Goal: Transaction & Acquisition: Purchase product/service

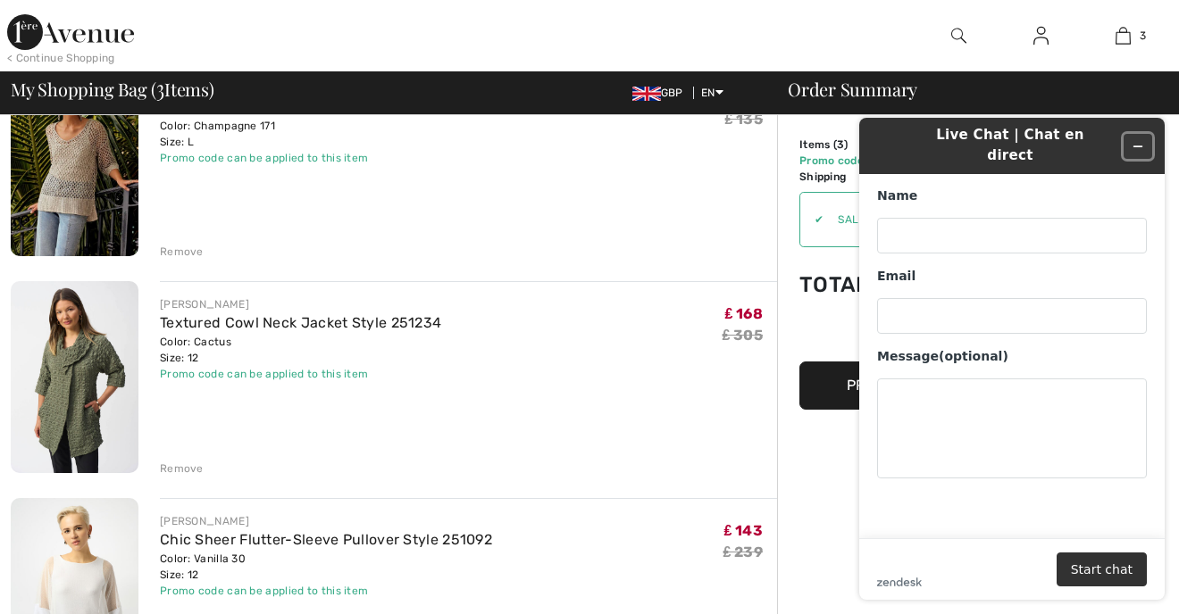
click at [1135, 140] on icon "Minimize widget" at bounding box center [1137, 146] width 13 height 13
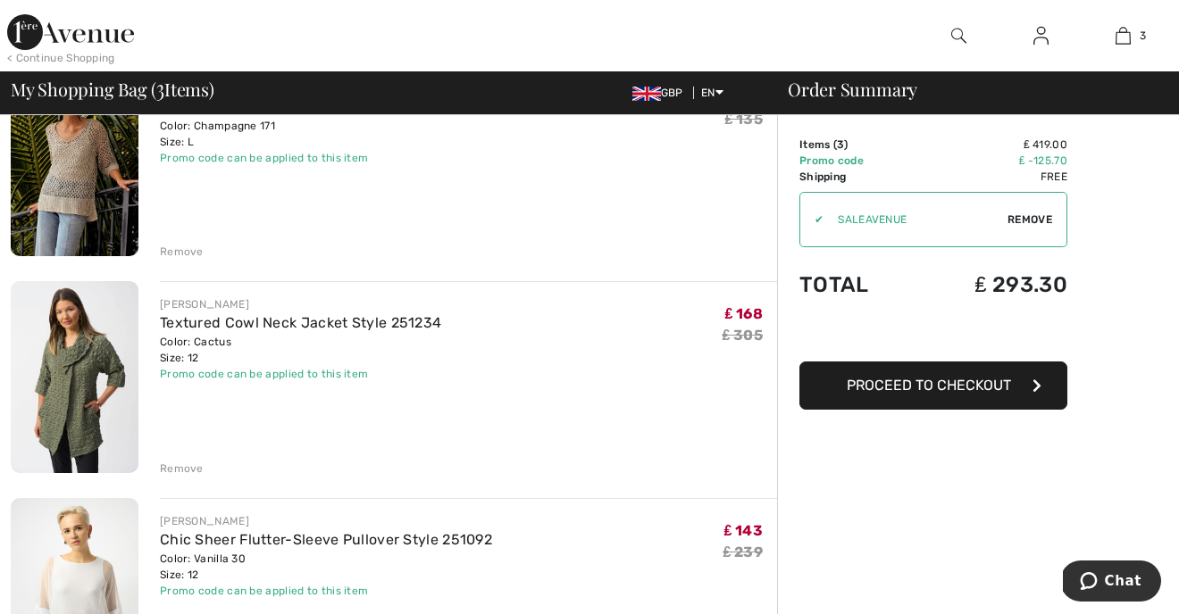
click at [69, 169] on img at bounding box center [75, 160] width 128 height 191
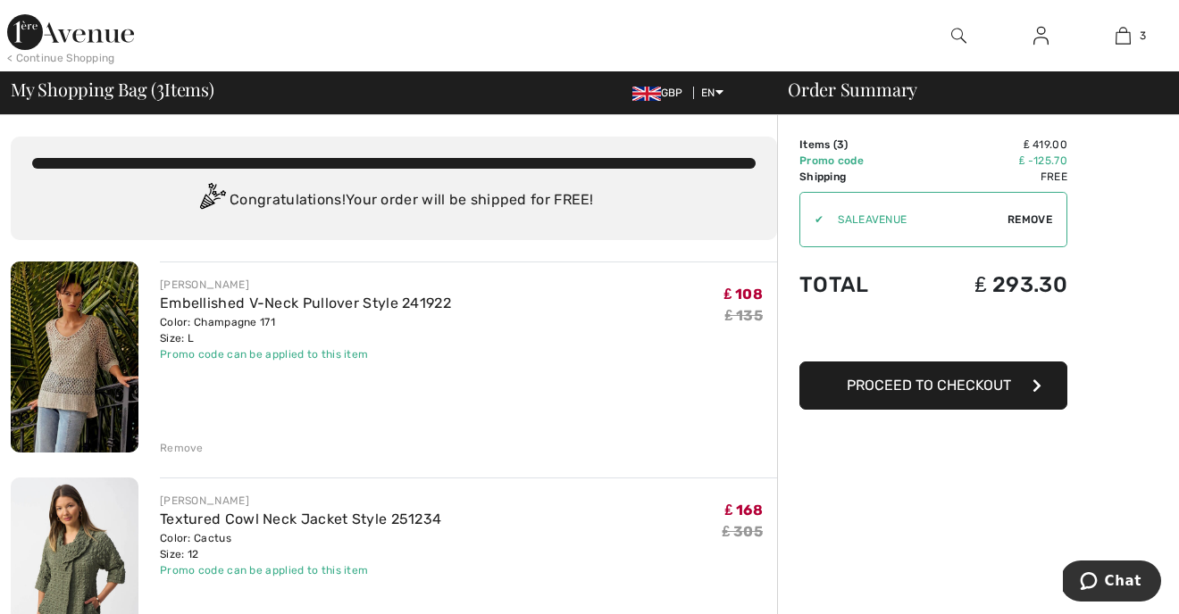
click at [953, 390] on span "Proceed to Checkout" at bounding box center [928, 385] width 164 height 17
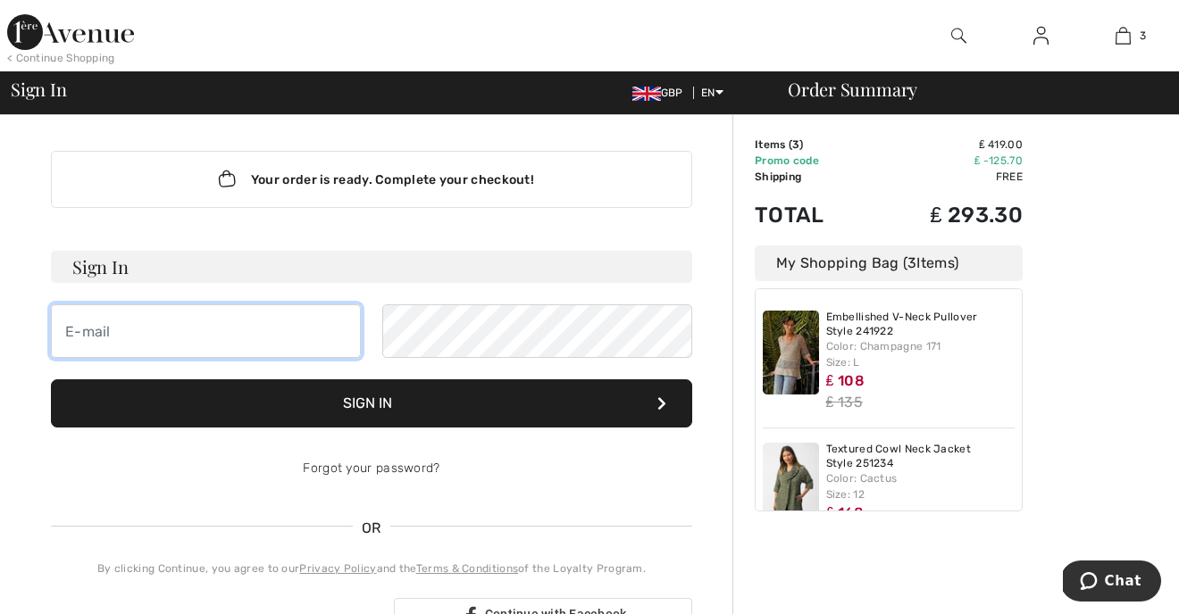
click at [193, 325] on input "email" at bounding box center [206, 331] width 310 height 54
type input "whistonlynn@gmail.com"
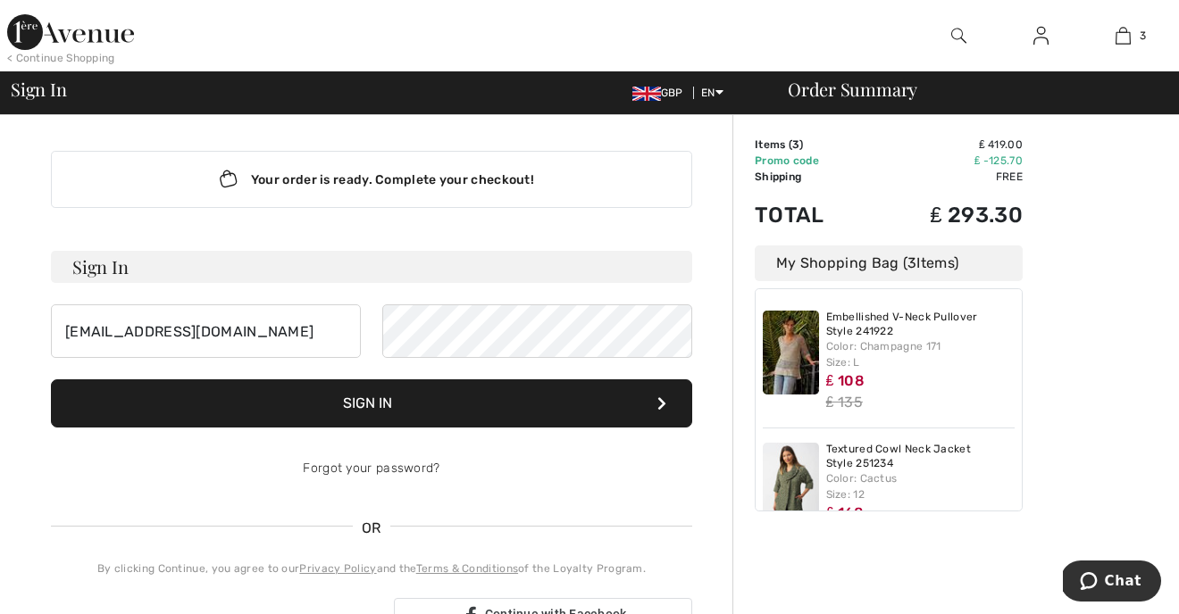
click at [390, 397] on button "Sign In" at bounding box center [371, 403] width 641 height 48
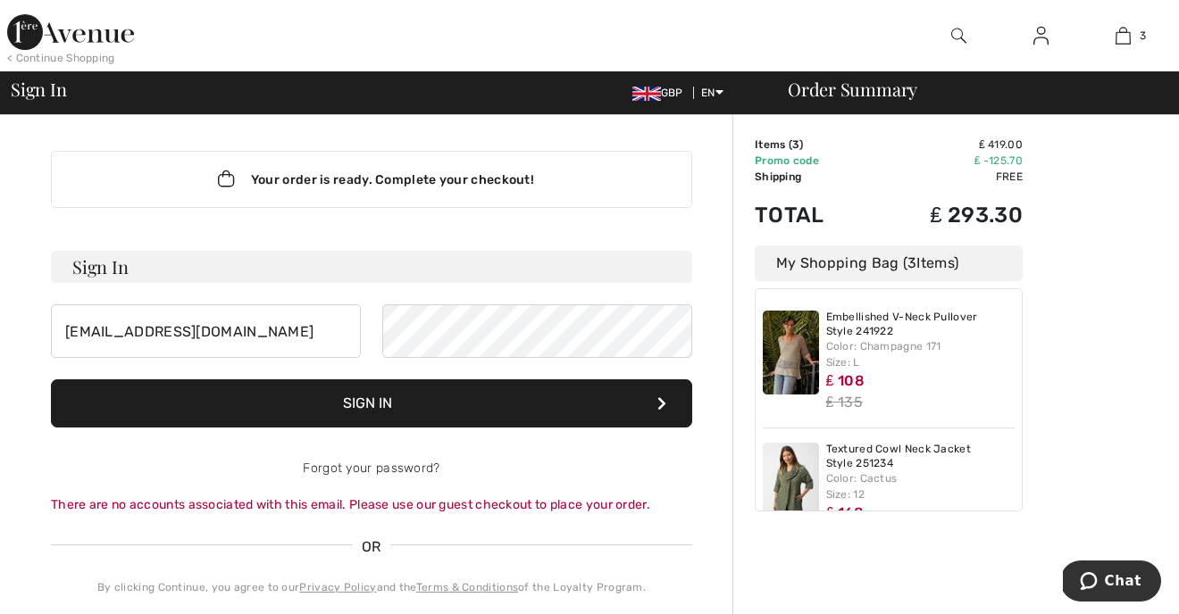
click at [385, 398] on button "Sign In" at bounding box center [371, 403] width 641 height 48
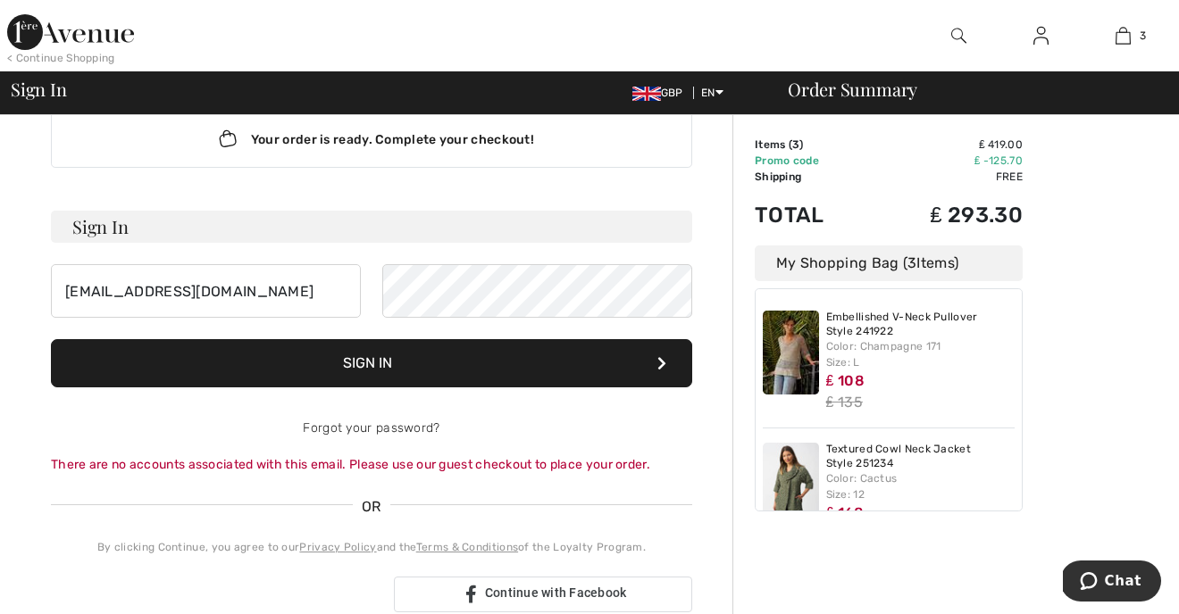
scroll to position [18, 0]
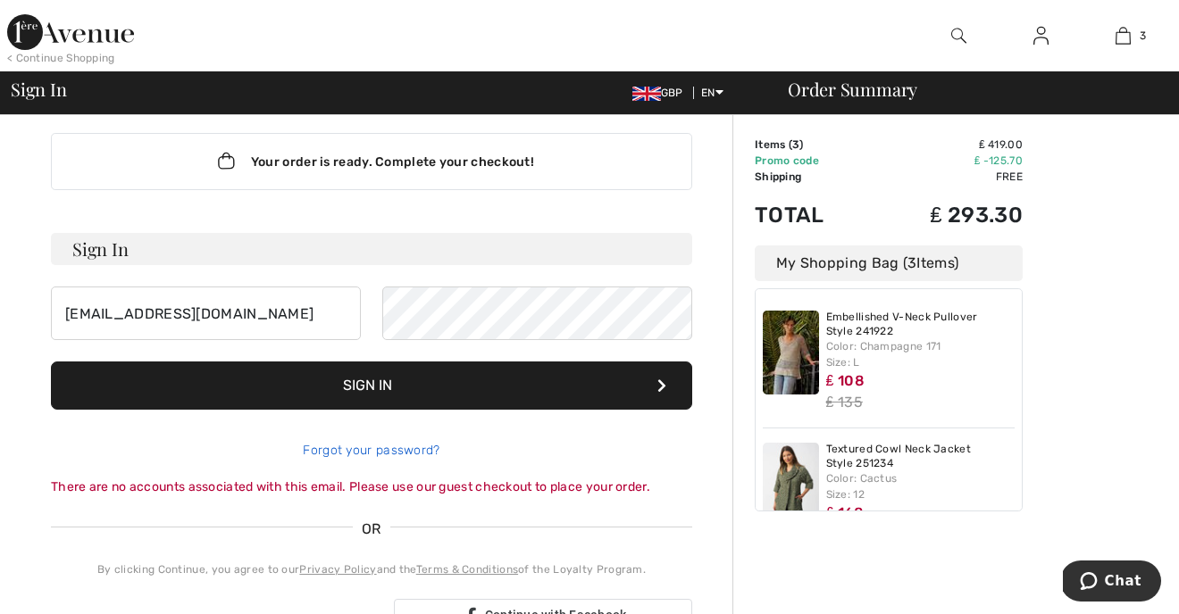
click at [405, 448] on link "Forgot your password?" at bounding box center [371, 450] width 137 height 15
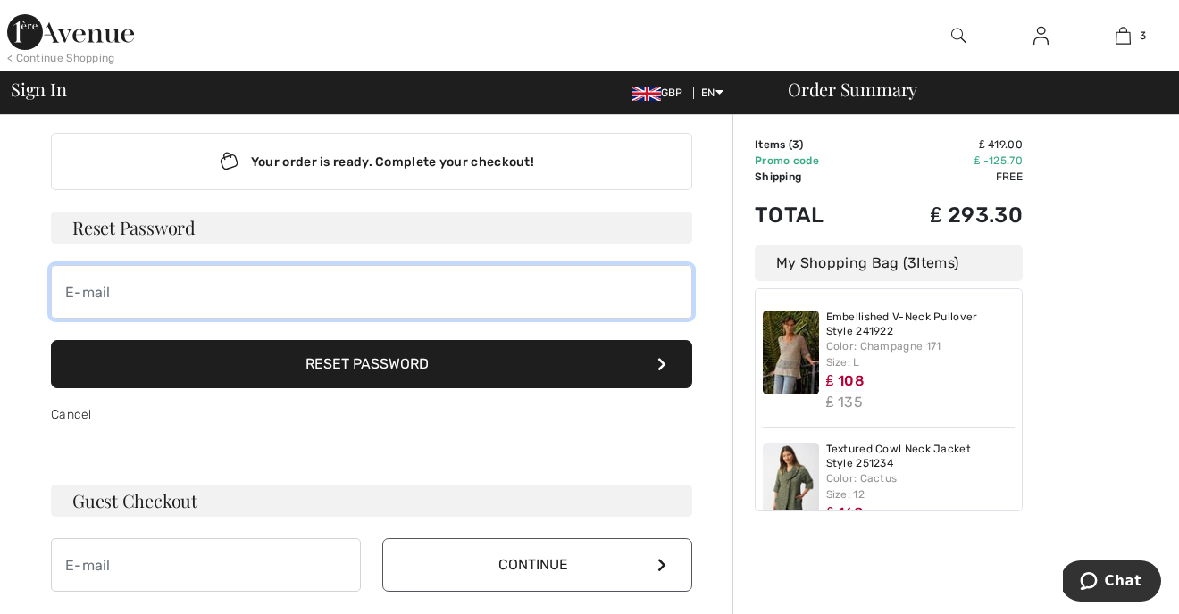
click at [204, 301] on input "email" at bounding box center [371, 292] width 641 height 54
type input "whistonlynn@gmail.com"
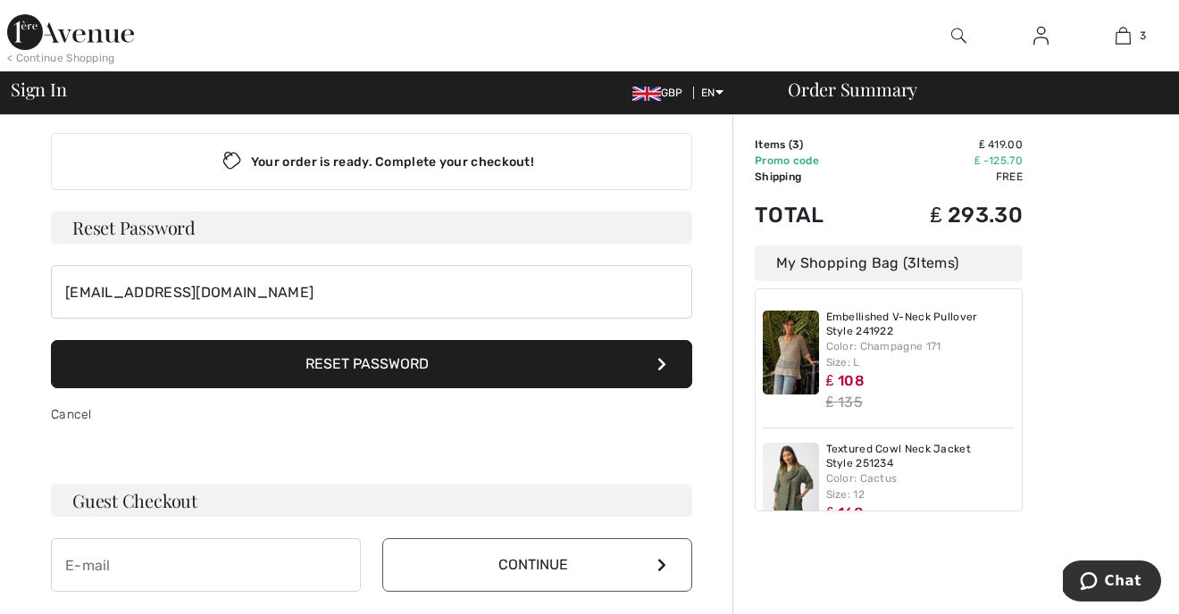
click at [311, 365] on button "Reset Password" at bounding box center [371, 364] width 641 height 48
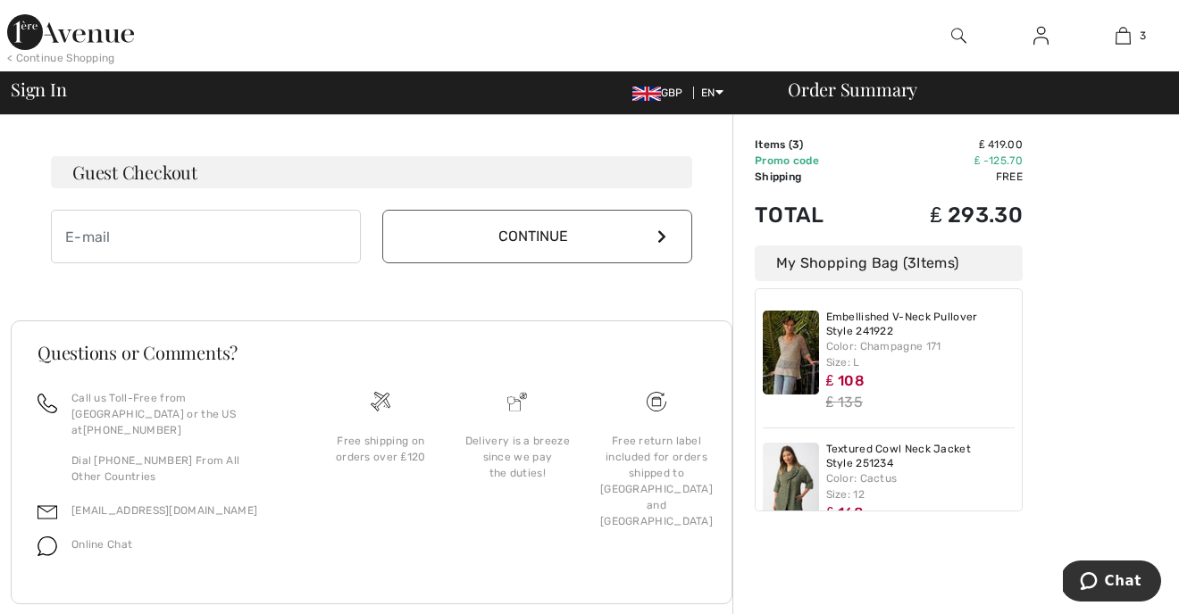
scroll to position [349, 0]
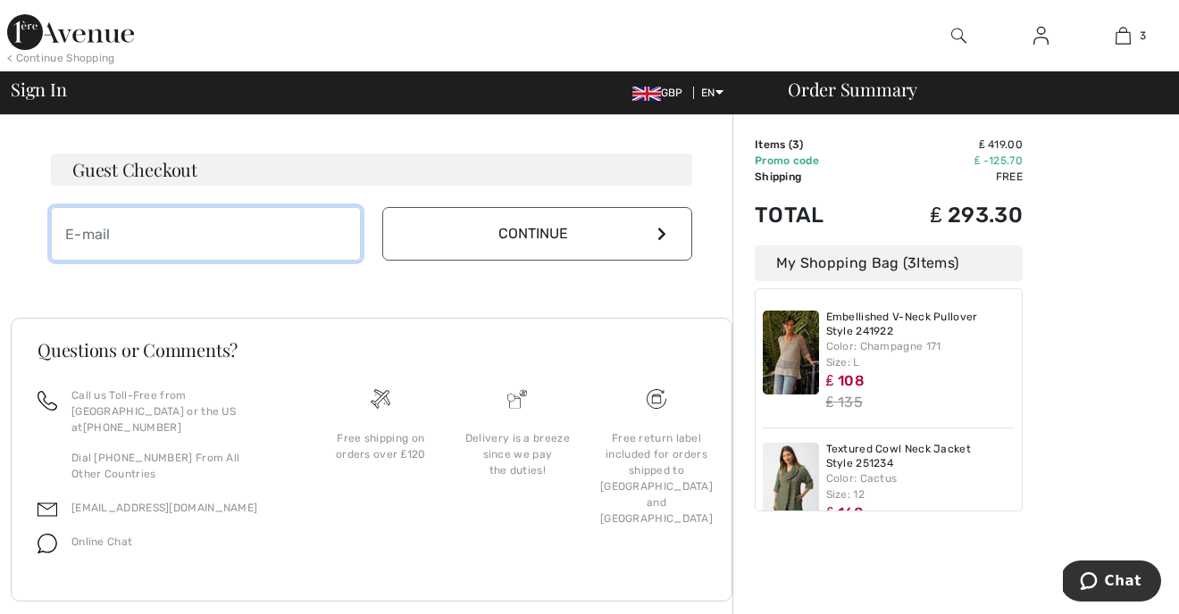
click at [164, 229] on input "email" at bounding box center [206, 234] width 310 height 54
type input "whistonlynn@gmail.com"
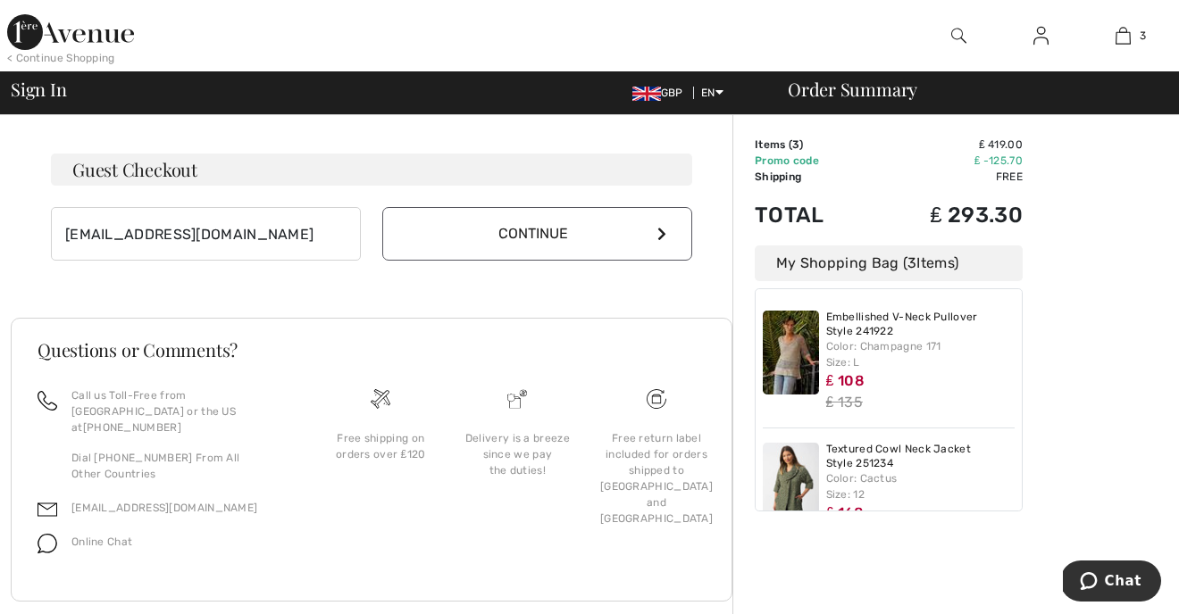
click at [653, 229] on button "Continue" at bounding box center [537, 234] width 310 height 54
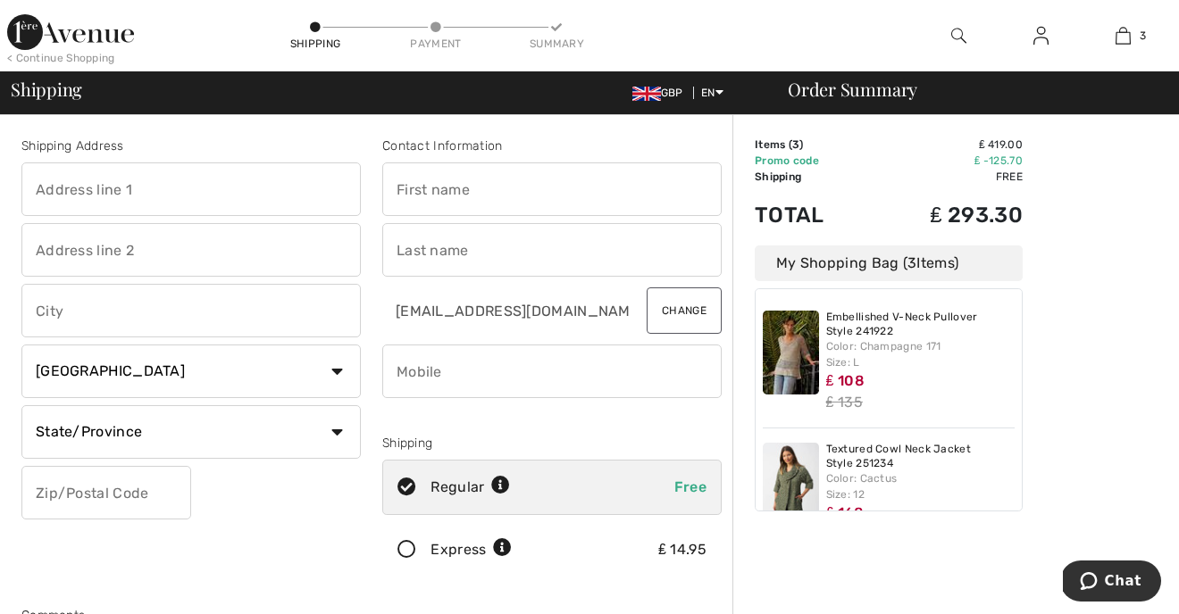
click at [179, 182] on input "text" at bounding box center [190, 190] width 339 height 54
type input "126, Horn Lane"
type input "Woodford Green"
select select "GB"
type input "IG8 9AF"
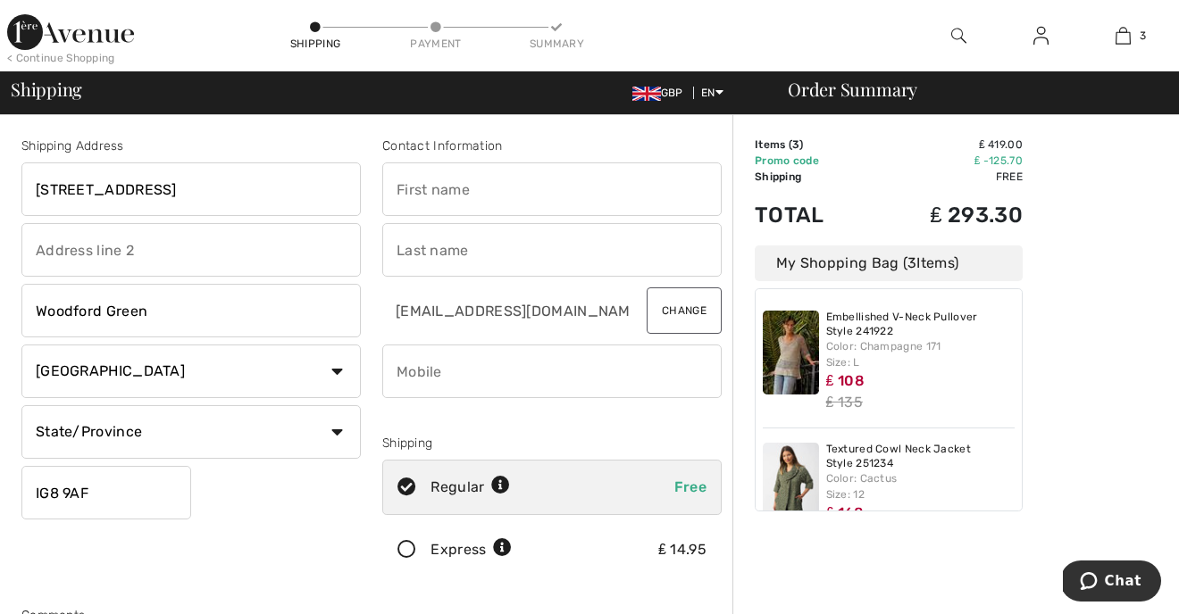
type input "[PERSON_NAME]"
type input "Whiston"
type input "07703461696"
type input "ESX"
type input "IG89AF"
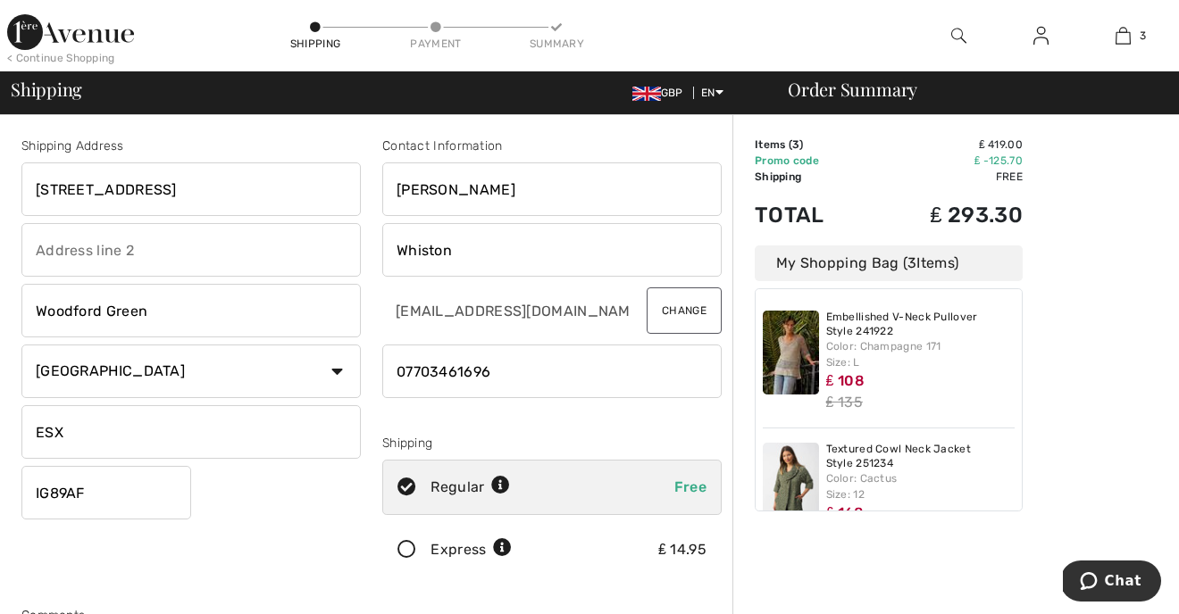
type input "Essex"
type input "IG89AF"
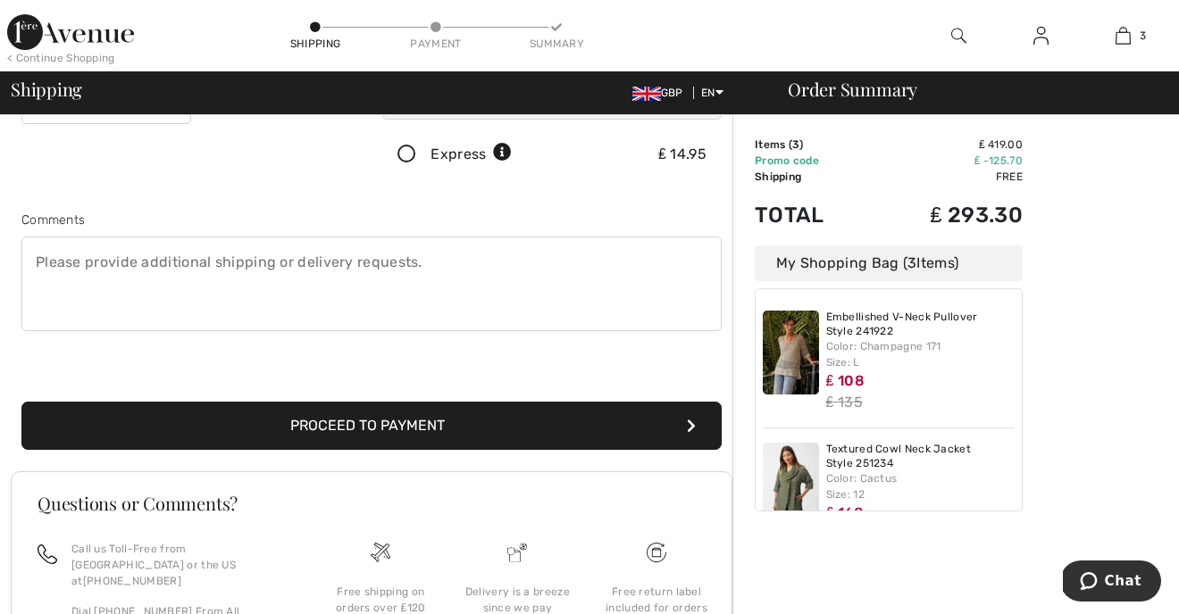
scroll to position [399, 0]
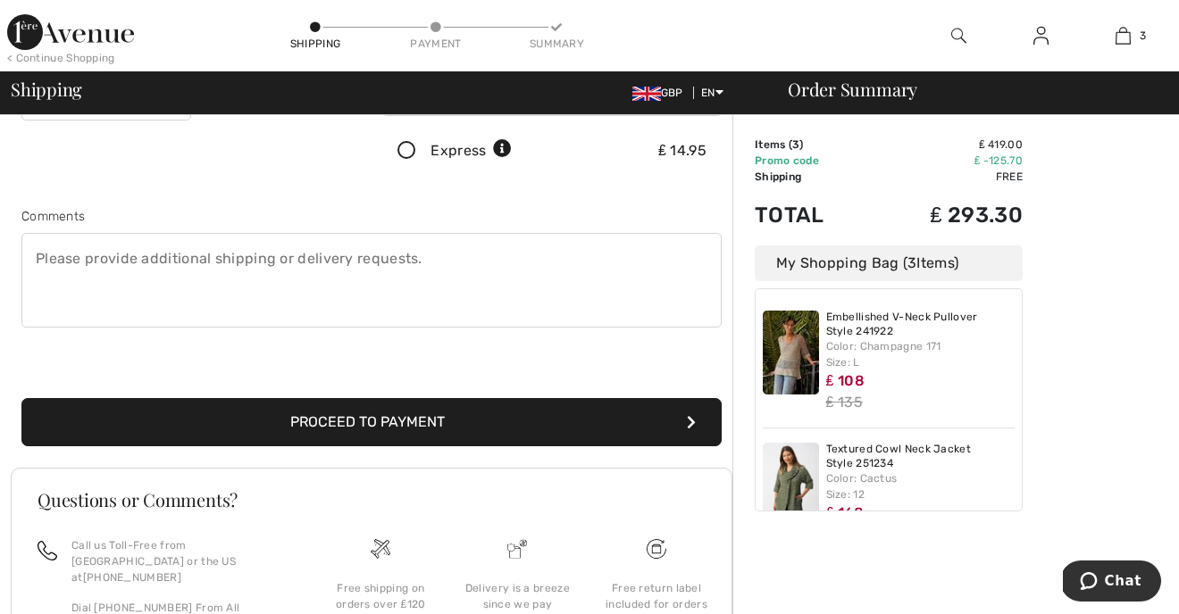
click at [390, 261] on textarea at bounding box center [371, 280] width 700 height 95
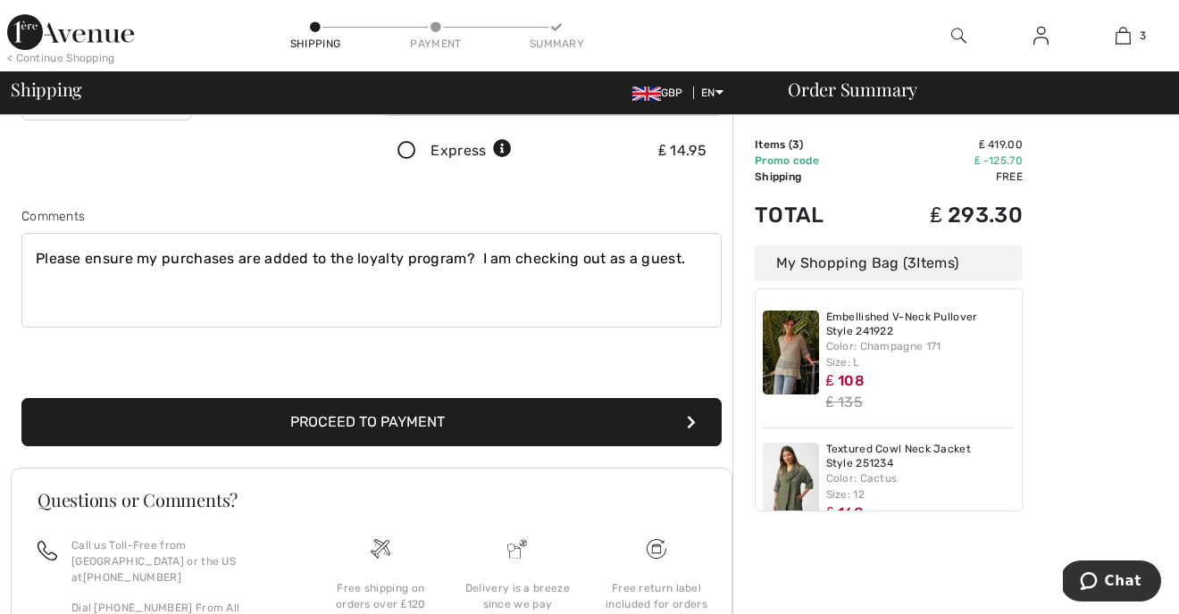
type textarea "Please ensure my purchases are added to the loyalty program? I am checking out …"
click at [385, 425] on button "Proceed to Payment" at bounding box center [371, 422] width 700 height 48
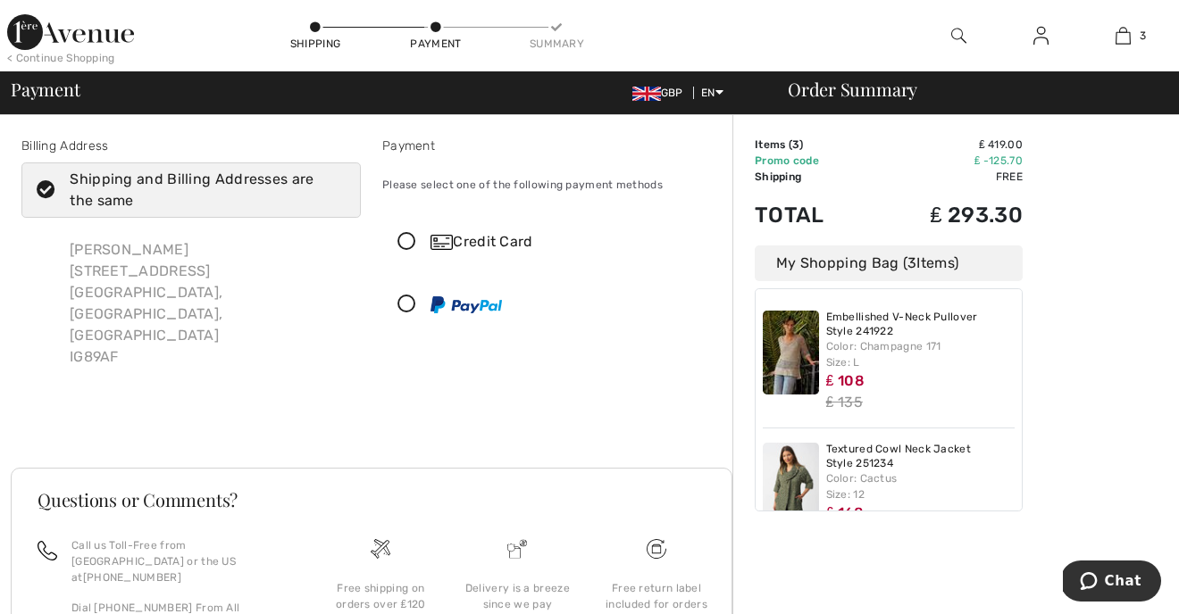
click at [409, 237] on icon at bounding box center [406, 242] width 47 height 19
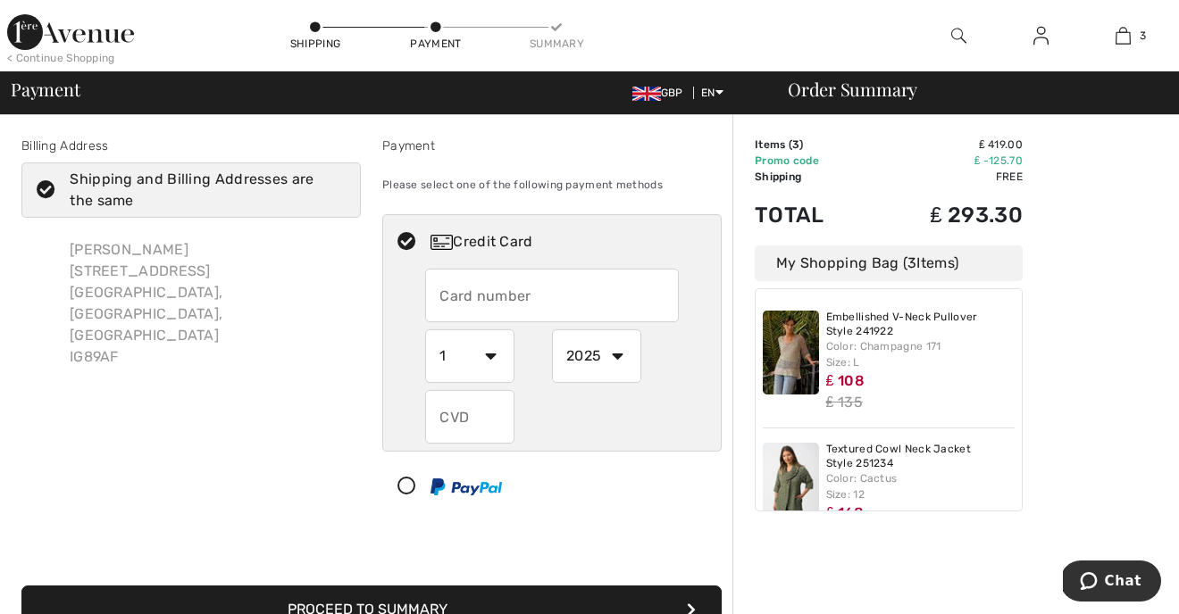
click at [496, 302] on input "text" at bounding box center [552, 296] width 254 height 54
type input "[CREDIT_CARD_NUMBER]"
click at [490, 356] on select "1 2 3 4 5 6 7 8 9 10 11 12" at bounding box center [469, 356] width 89 height 54
select select "6"
click at [425, 329] on select "1 2 3 4 5 6 7 8 9 10 11 12" at bounding box center [469, 356] width 89 height 54
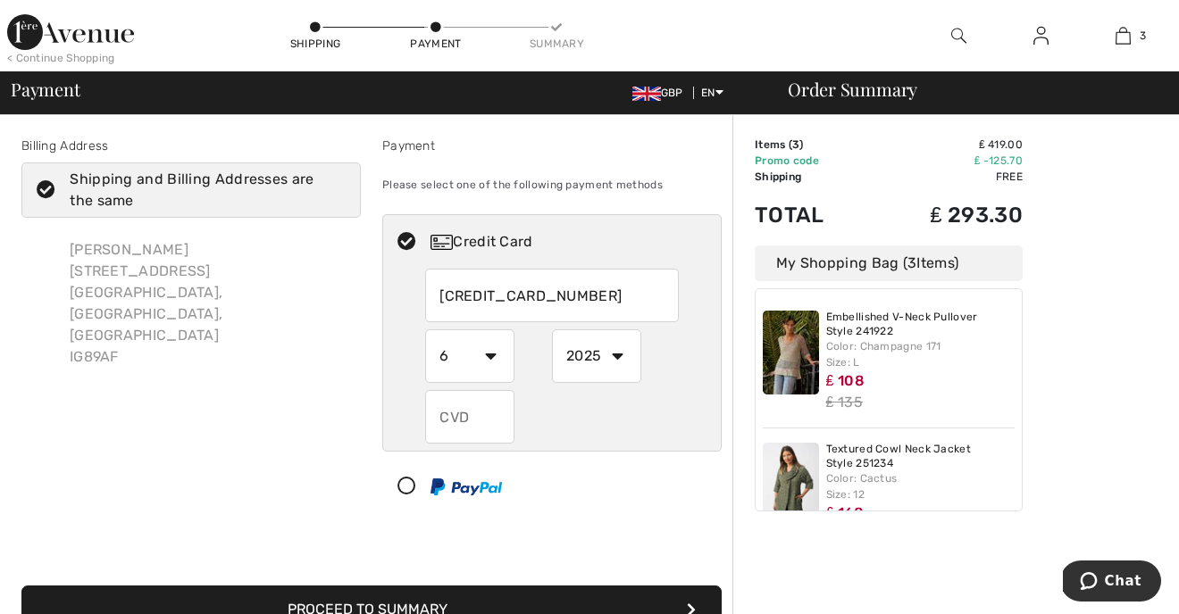
click at [615, 357] on select "2025 2026 2027 2028 2029 2030 2031 2032 2033 2034 2035" at bounding box center [596, 356] width 89 height 54
select select "2026"
click at [552, 329] on select "2025 2026 2027 2028 2029 2030 2031 2032 2033 2034 2035" at bounding box center [596, 356] width 89 height 54
click at [484, 420] on input "text" at bounding box center [469, 417] width 89 height 54
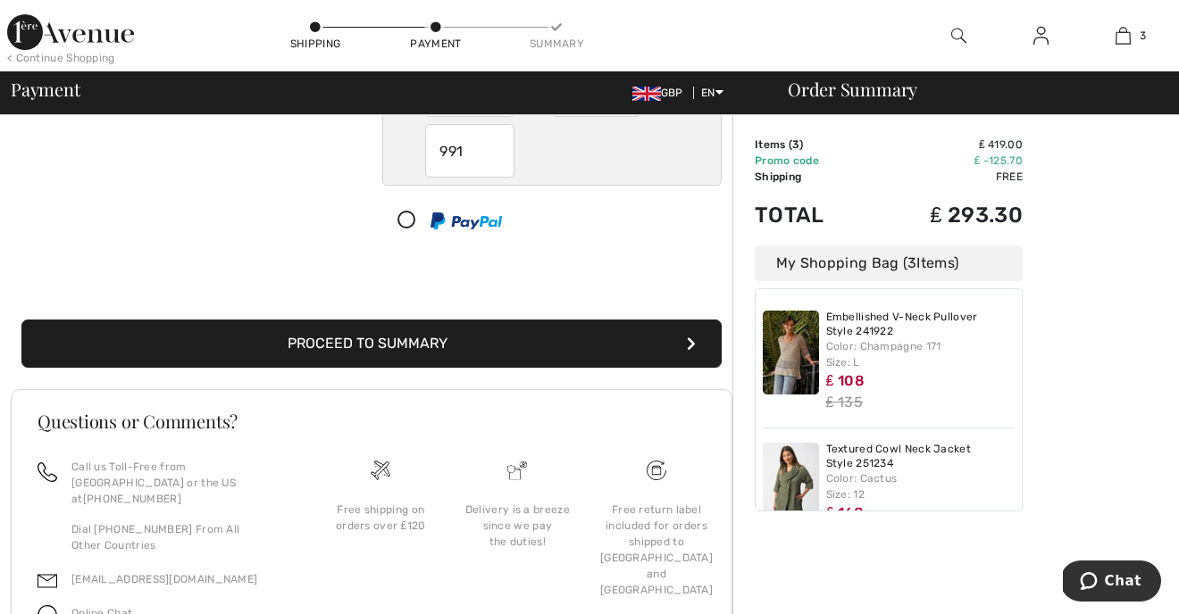
scroll to position [317, 0]
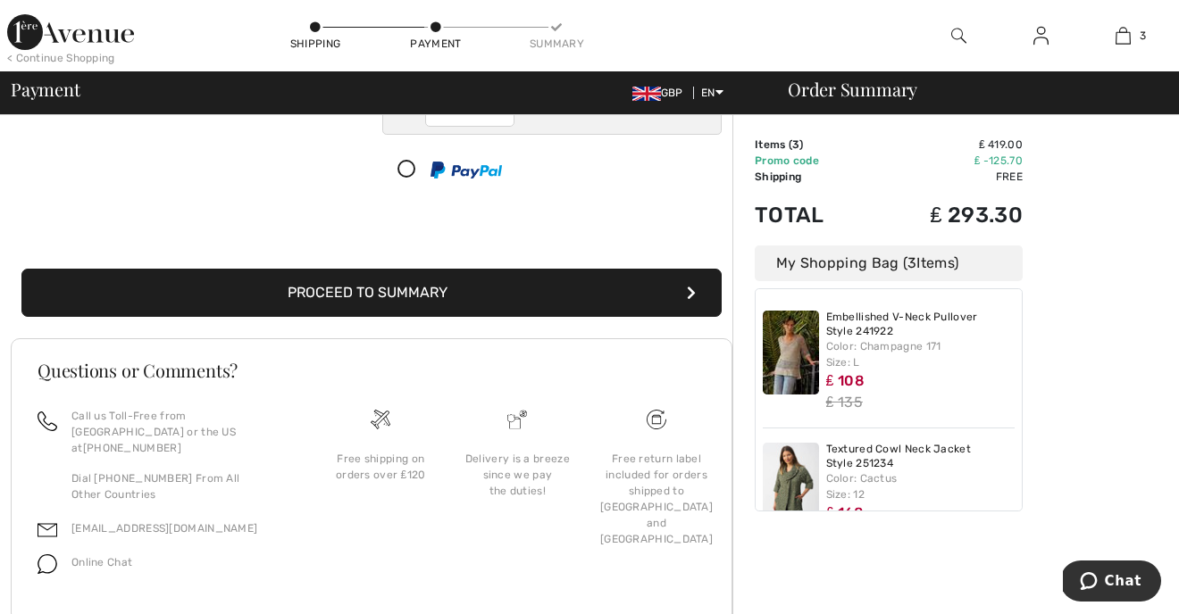
type input "991"
click at [424, 288] on button "Proceed to Summary" at bounding box center [371, 293] width 700 height 48
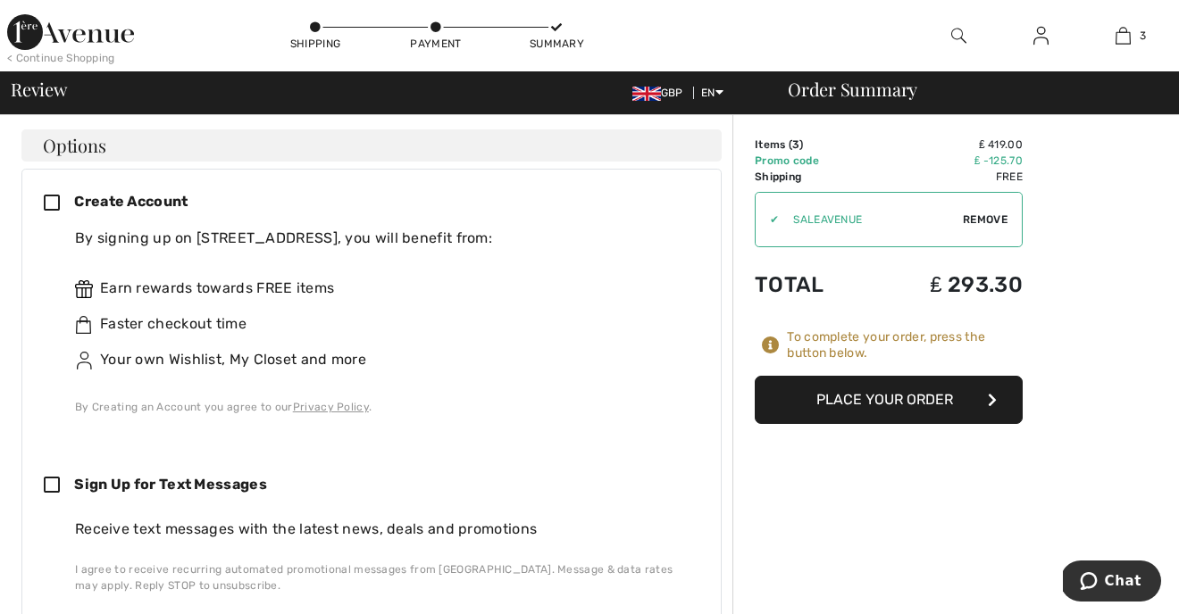
scroll to position [464, 0]
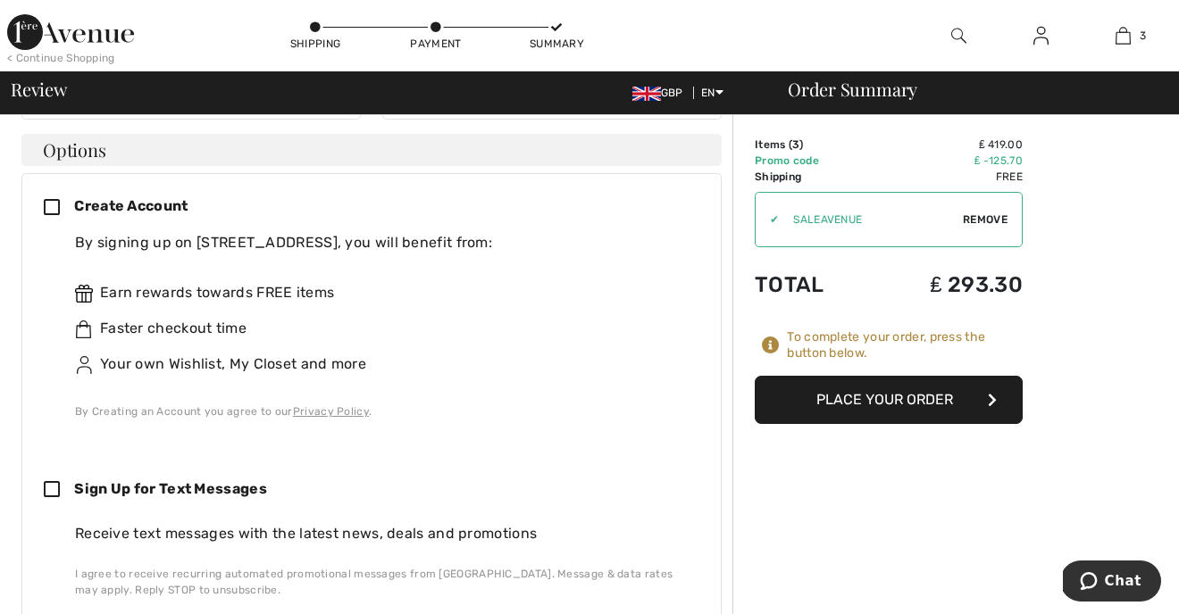
click at [54, 199] on icon at bounding box center [59, 208] width 30 height 19
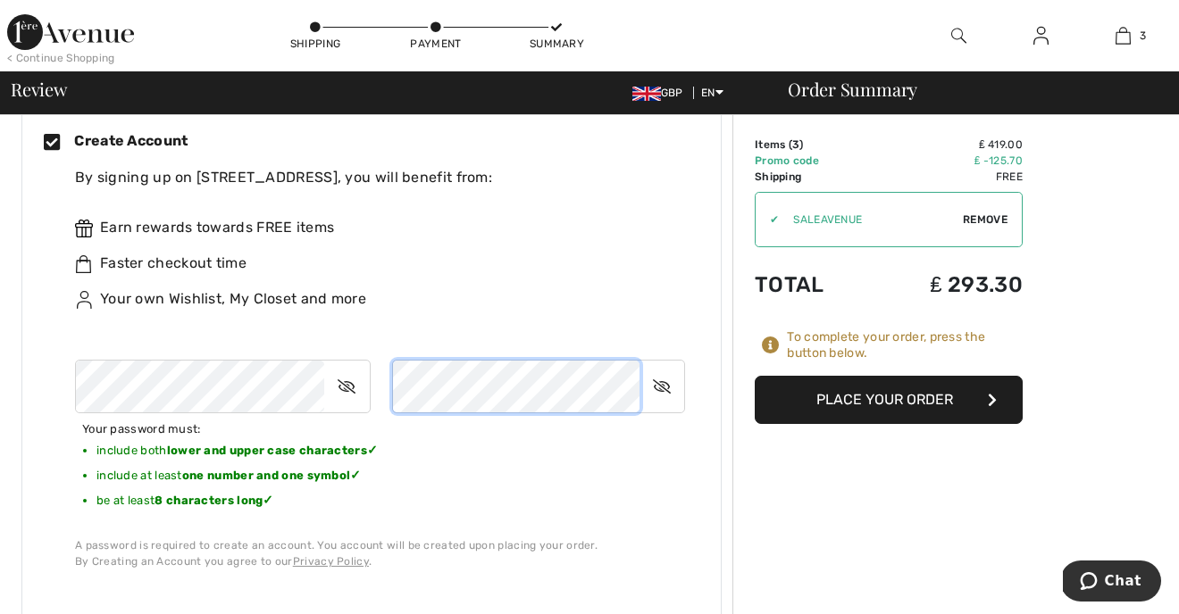
scroll to position [573, 0]
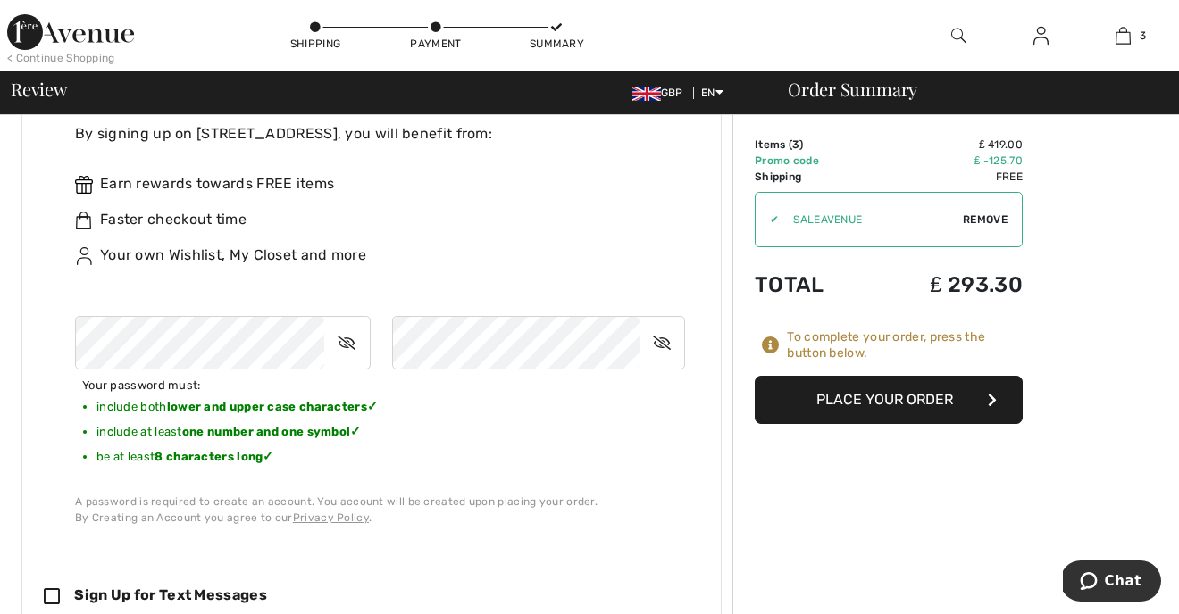
click at [669, 322] on icon at bounding box center [661, 342] width 45 height 41
click at [344, 322] on icon at bounding box center [346, 342] width 45 height 41
click at [344, 322] on icon at bounding box center [347, 342] width 43 height 41
click at [659, 322] on icon at bounding box center [662, 342] width 43 height 41
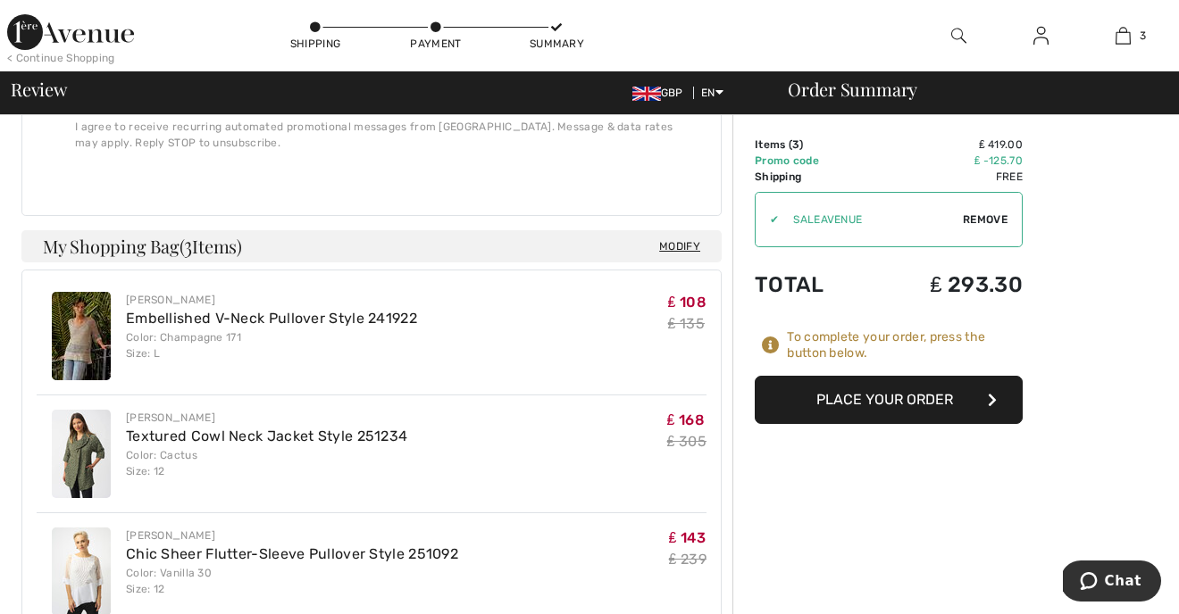
scroll to position [856, 0]
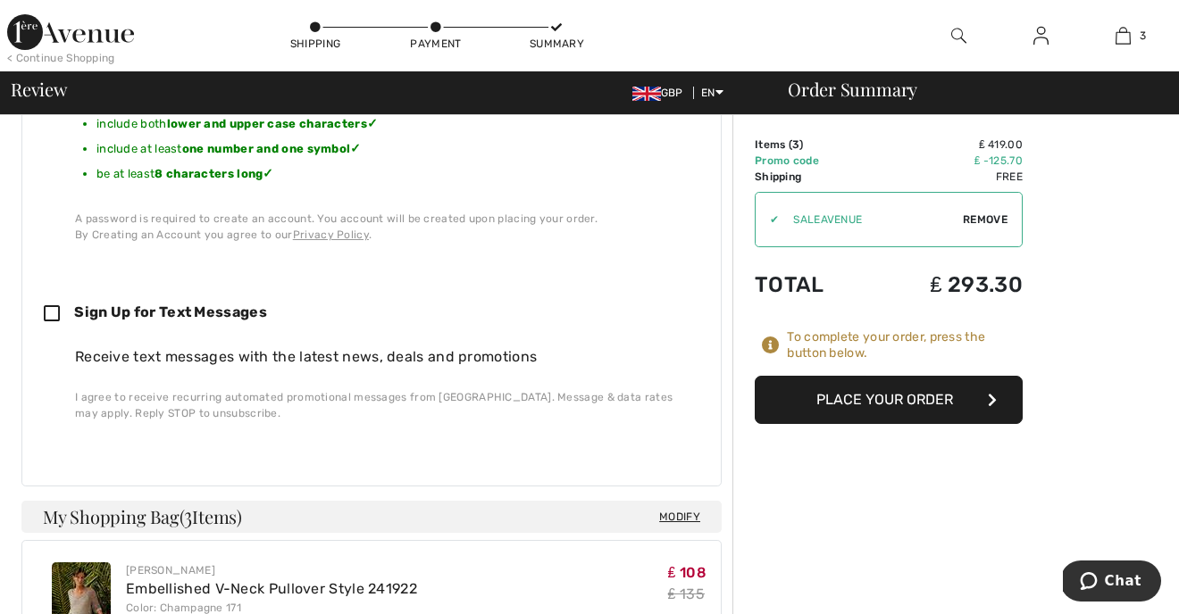
click at [957, 405] on button "Place Your Order" at bounding box center [889, 400] width 268 height 48
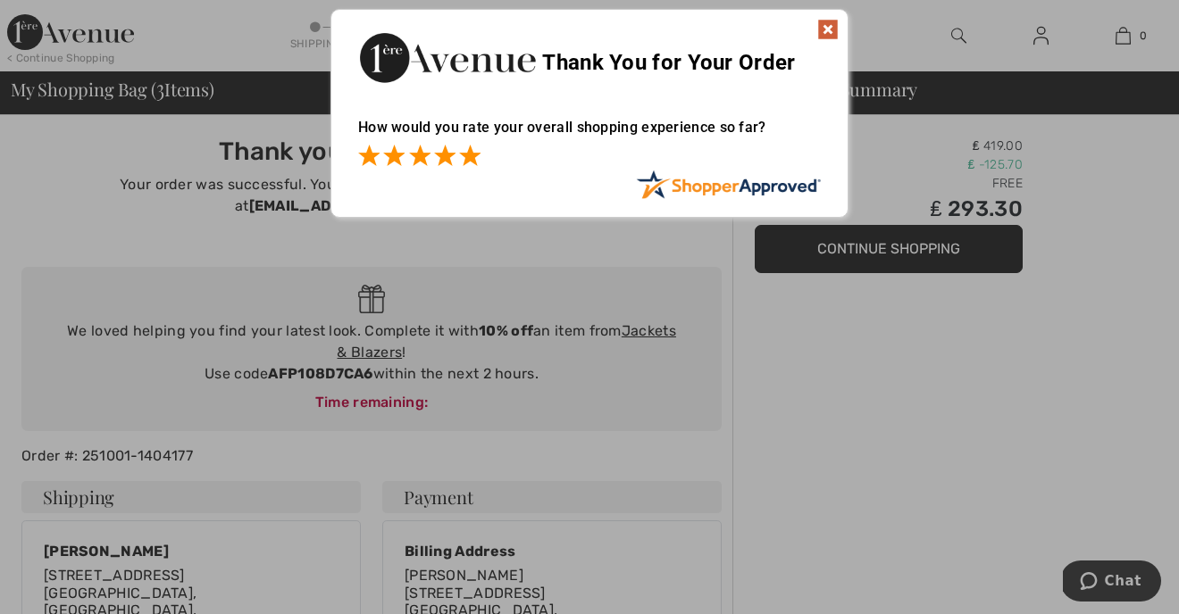
click at [466, 155] on span at bounding box center [469, 155] width 21 height 21
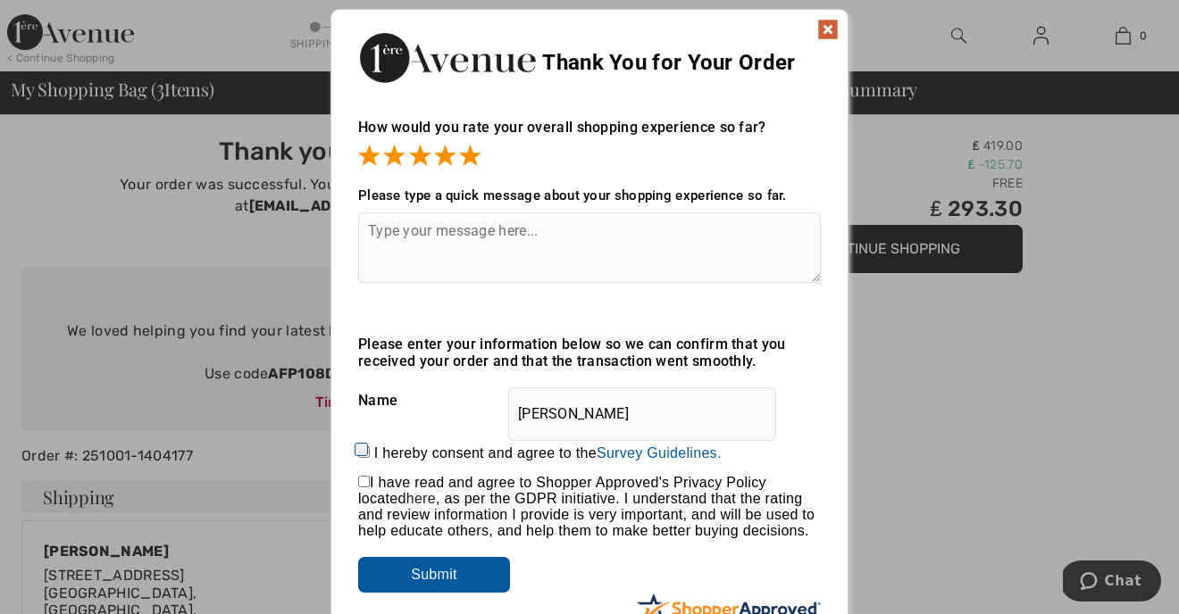
click at [364, 448] on input "I hereby consent and agree to the By submitting a review, you grant permission …" at bounding box center [364, 452] width 12 height 12
checkbox input "true"
click at [363, 479] on input "checkbox" at bounding box center [364, 482] width 12 height 12
checkbox input "true"
click at [384, 229] on textarea at bounding box center [589, 248] width 463 height 71
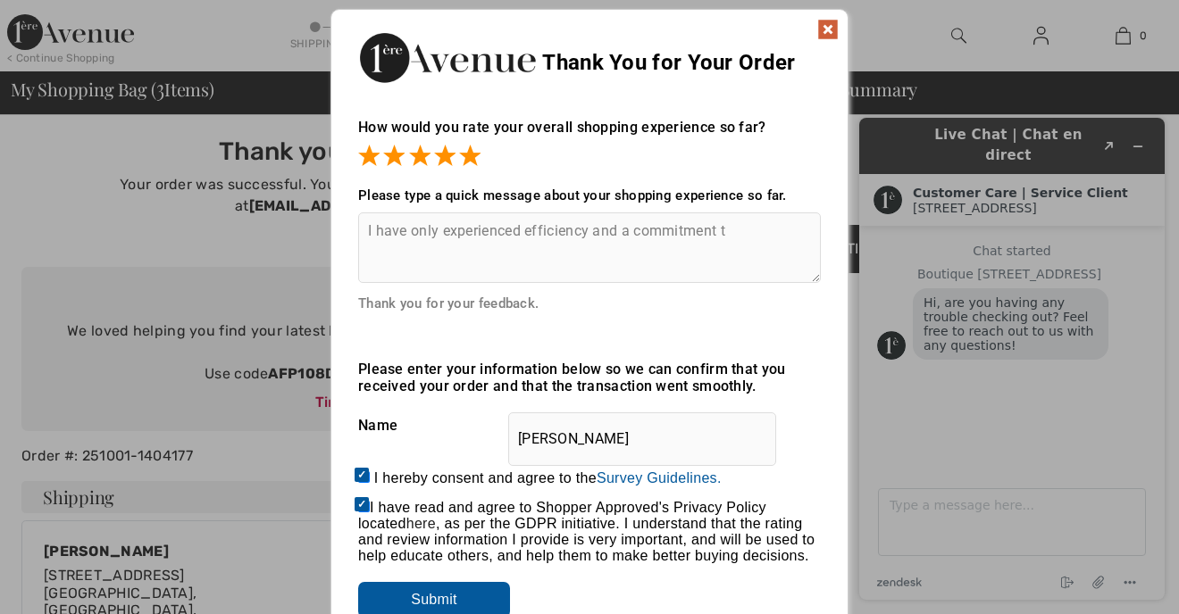
drag, startPoint x: 623, startPoint y: 233, endPoint x: 744, endPoint y: 236, distance: 120.6
click at [744, 236] on textarea "I have only experienced efficiency and a commitment t" at bounding box center [589, 248] width 463 height 71
click at [770, 247] on textarea "I have only experienced efficiency and courtesy and have no hesitation in recom…" at bounding box center [589, 248] width 463 height 71
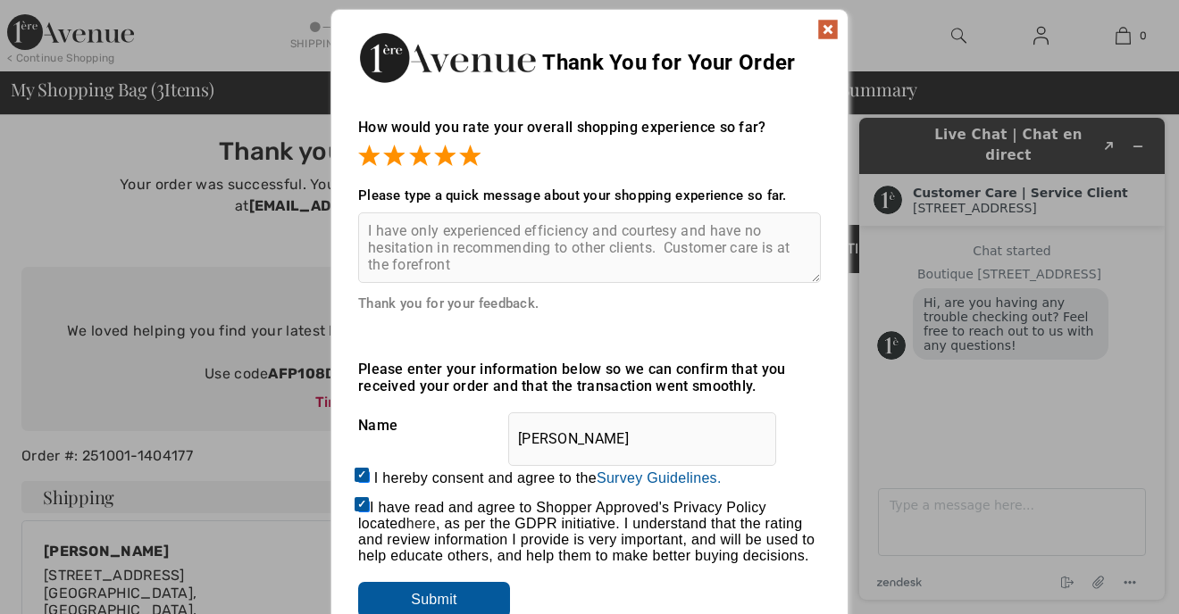
click at [467, 264] on textarea "I have only experienced efficiency and courtesy and have no hesitation in recom…" at bounding box center [589, 248] width 463 height 71
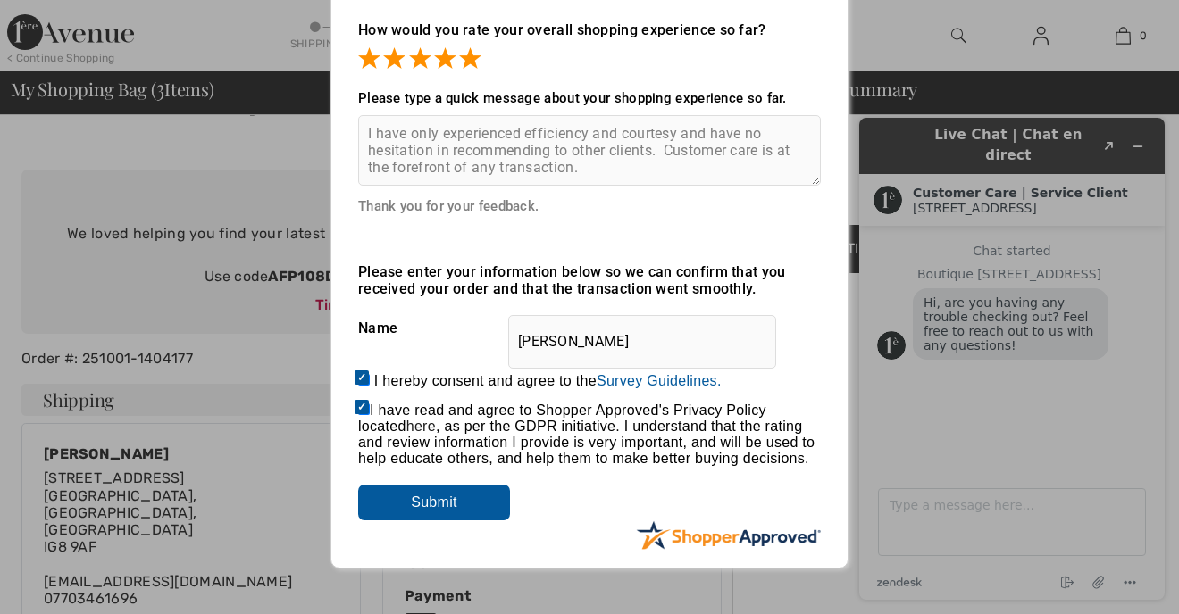
scroll to position [129, 0]
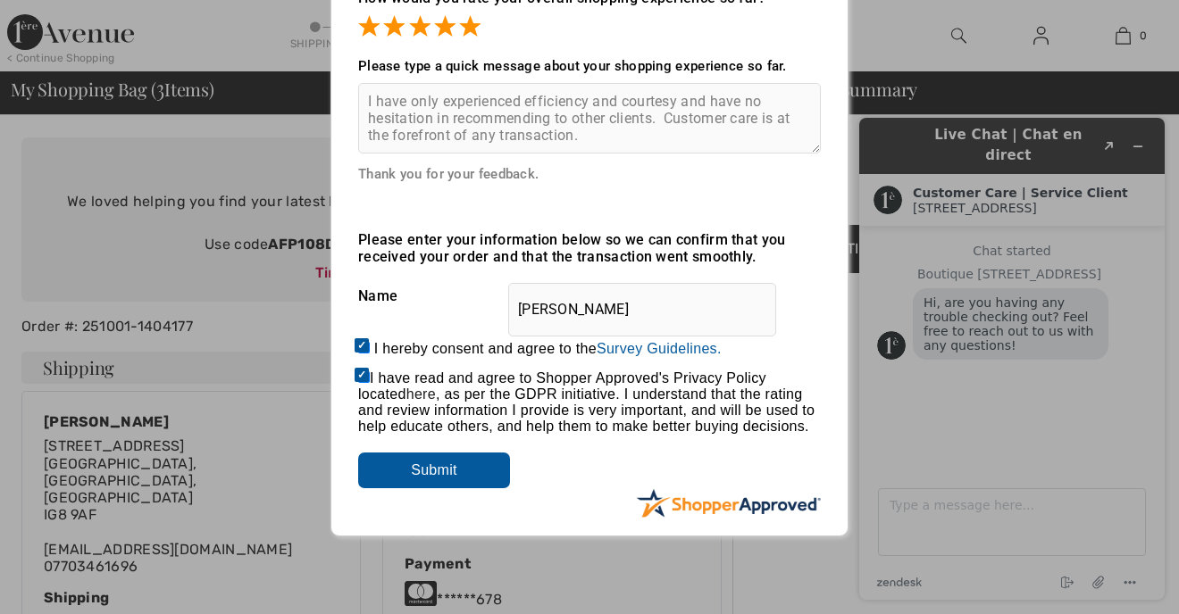
type textarea "I have only experienced efficiency and courtesy and have no hesitation in recom…"
click at [423, 479] on input "Submit" at bounding box center [434, 471] width 152 height 36
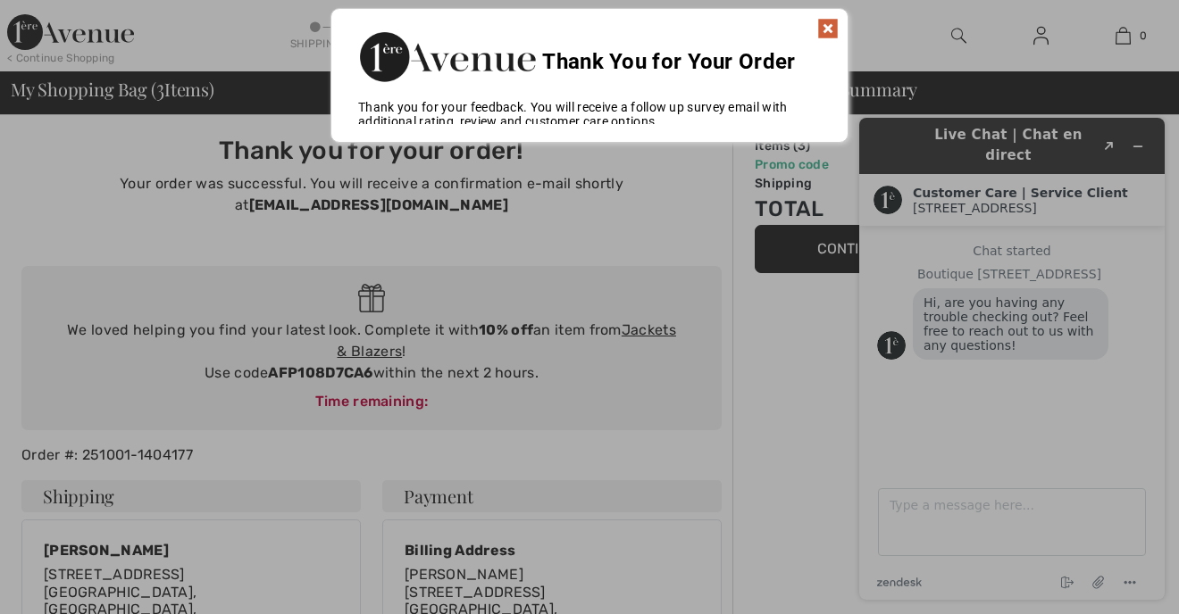
scroll to position [0, 0]
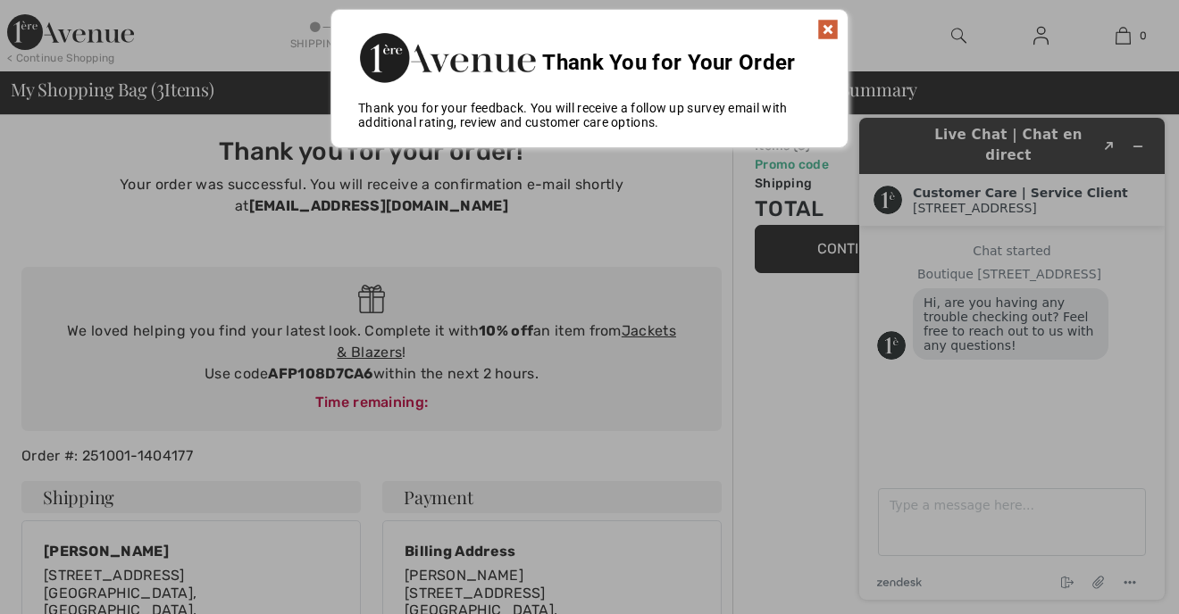
click at [828, 26] on img at bounding box center [827, 29] width 21 height 21
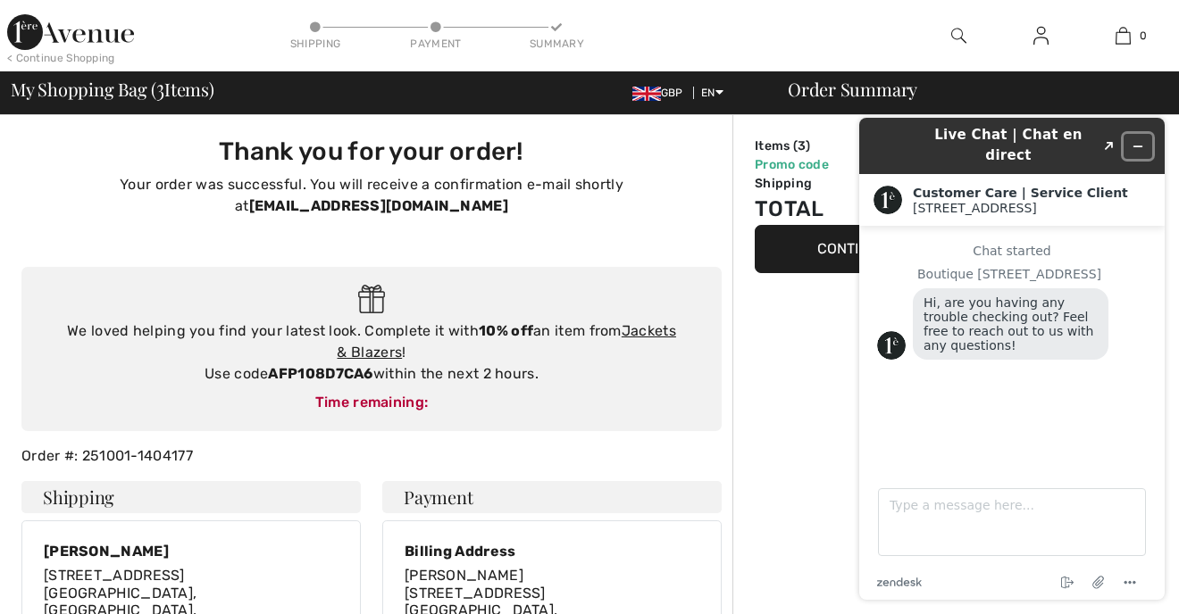
click at [1141, 140] on icon "Minimize widget" at bounding box center [1137, 146] width 13 height 13
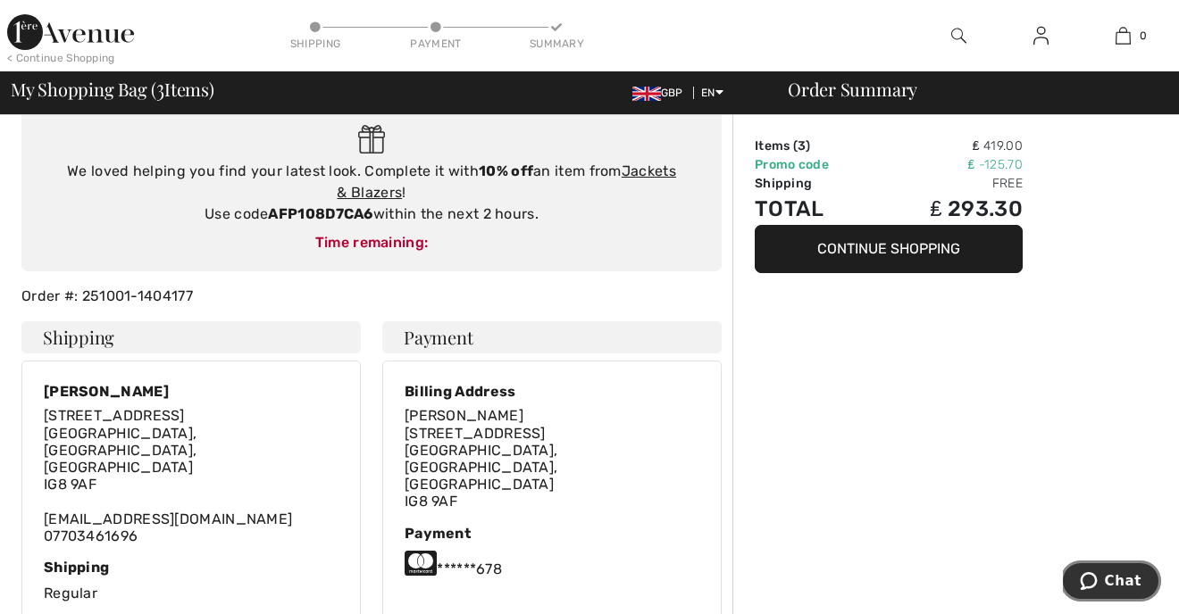
scroll to position [149, 0]
